Goal: Task Accomplishment & Management: Use online tool/utility

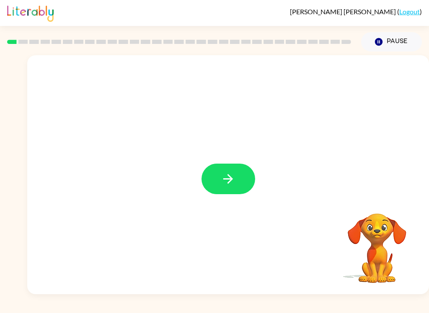
click at [245, 173] on button "button" at bounding box center [228, 179] width 54 height 31
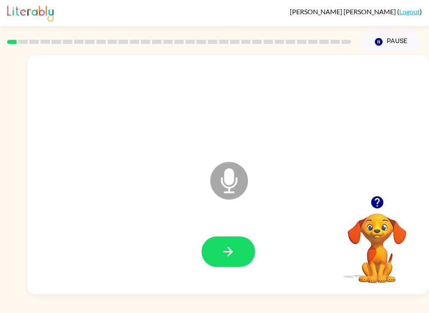
click at [237, 252] on button "button" at bounding box center [228, 252] width 54 height 31
click at [369, 201] on button "button" at bounding box center [376, 202] width 21 height 21
click at [229, 253] on icon "button" at bounding box center [228, 252] width 15 height 15
click at [231, 255] on icon "button" at bounding box center [228, 252] width 15 height 15
click at [236, 250] on button "button" at bounding box center [228, 252] width 54 height 31
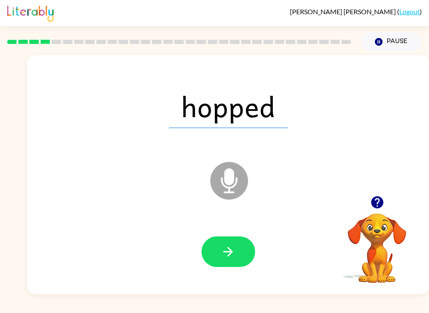
click at [238, 248] on button "button" at bounding box center [228, 252] width 54 height 31
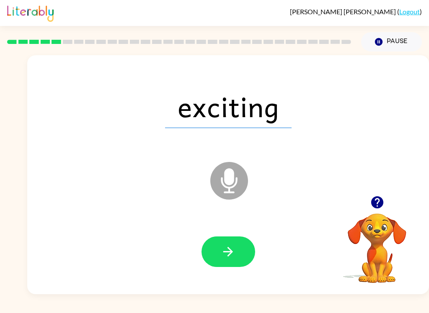
click at [245, 249] on button "button" at bounding box center [228, 252] width 54 height 31
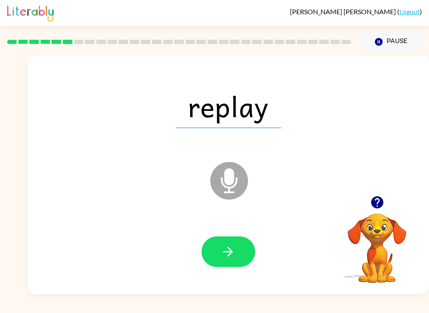
click at [237, 251] on button "button" at bounding box center [228, 252] width 54 height 31
click at [230, 261] on button "button" at bounding box center [228, 252] width 54 height 31
click at [232, 258] on icon "button" at bounding box center [228, 252] width 15 height 15
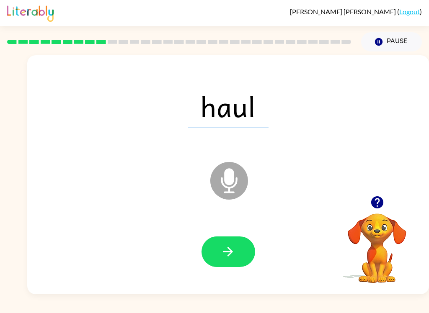
click at [245, 265] on button "button" at bounding box center [228, 252] width 54 height 31
click at [226, 247] on icon "button" at bounding box center [228, 252] width 15 height 15
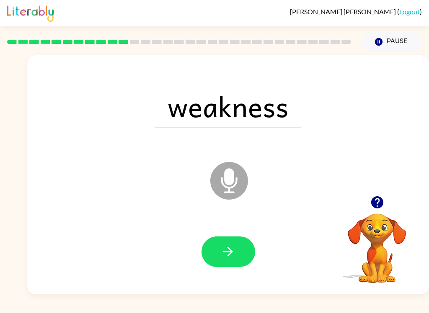
click at [232, 249] on icon "button" at bounding box center [228, 252] width 15 height 15
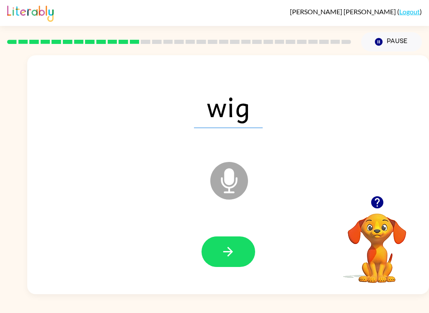
click at [244, 238] on button "button" at bounding box center [228, 252] width 54 height 31
click at [232, 250] on icon "button" at bounding box center [228, 252] width 15 height 15
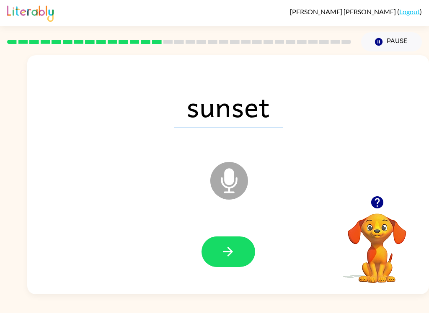
click at [237, 250] on button "button" at bounding box center [228, 252] width 54 height 31
click at [238, 252] on button "button" at bounding box center [228, 252] width 54 height 31
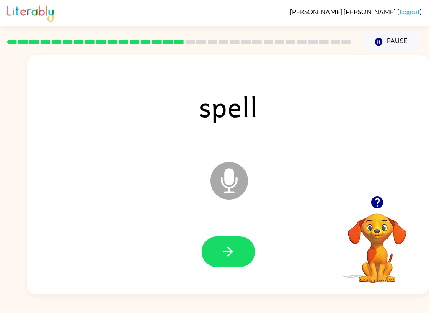
click at [238, 245] on button "button" at bounding box center [228, 252] width 54 height 31
click at [232, 243] on button "button" at bounding box center [228, 252] width 54 height 31
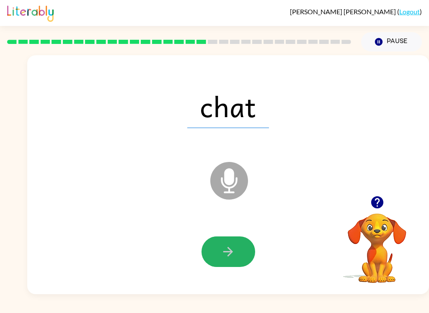
click at [237, 243] on button "button" at bounding box center [228, 252] width 54 height 31
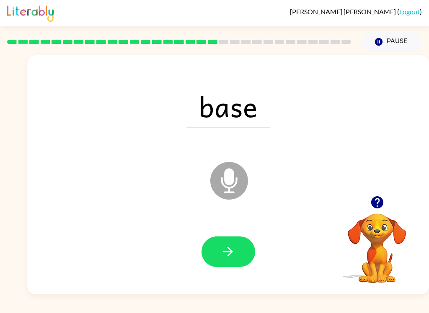
click at [228, 245] on icon "button" at bounding box center [228, 252] width 15 height 15
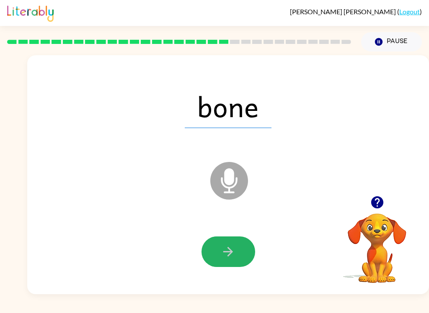
click at [228, 247] on icon "button" at bounding box center [228, 252] width 15 height 15
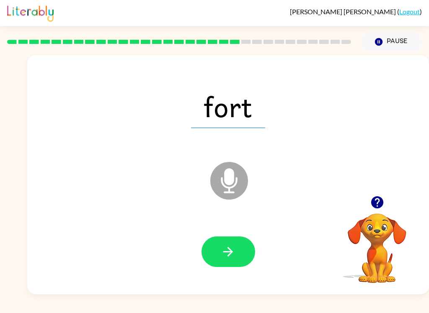
click at [234, 256] on icon "button" at bounding box center [228, 252] width 15 height 15
click at [229, 255] on icon "button" at bounding box center [228, 252] width 10 height 10
click at [226, 259] on icon "button" at bounding box center [228, 252] width 15 height 15
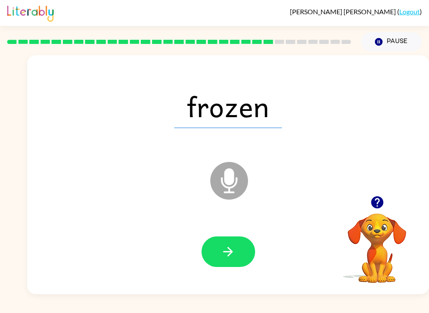
click at [236, 253] on button "button" at bounding box center [228, 252] width 54 height 31
click at [212, 262] on button "button" at bounding box center [228, 252] width 54 height 31
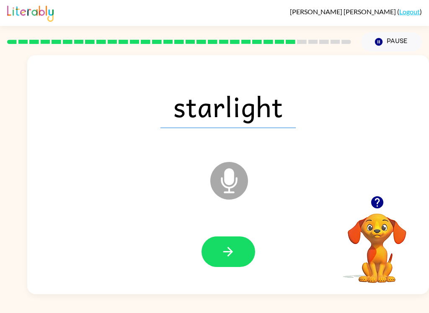
click at [236, 249] on button "button" at bounding box center [228, 252] width 54 height 31
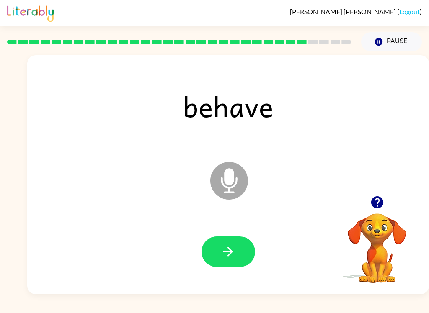
click at [235, 263] on button "button" at bounding box center [228, 252] width 54 height 31
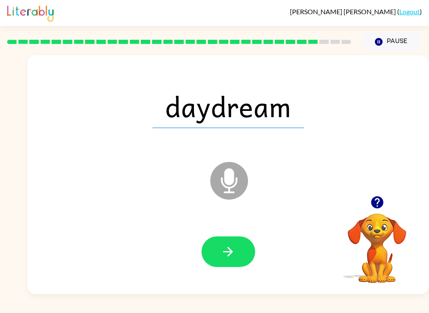
click at [231, 258] on icon "button" at bounding box center [228, 252] width 15 height 15
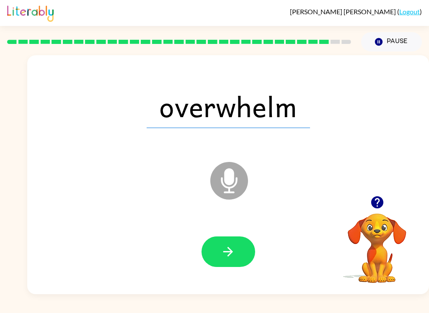
click at [233, 267] on button "button" at bounding box center [228, 252] width 54 height 31
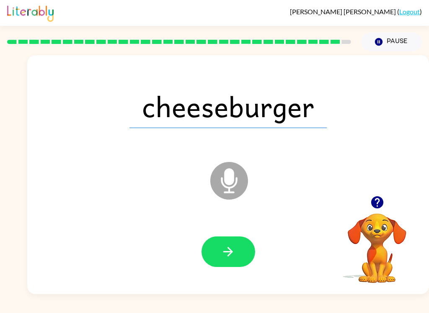
click at [235, 260] on button "button" at bounding box center [228, 252] width 54 height 31
